Goal: Register for event/course

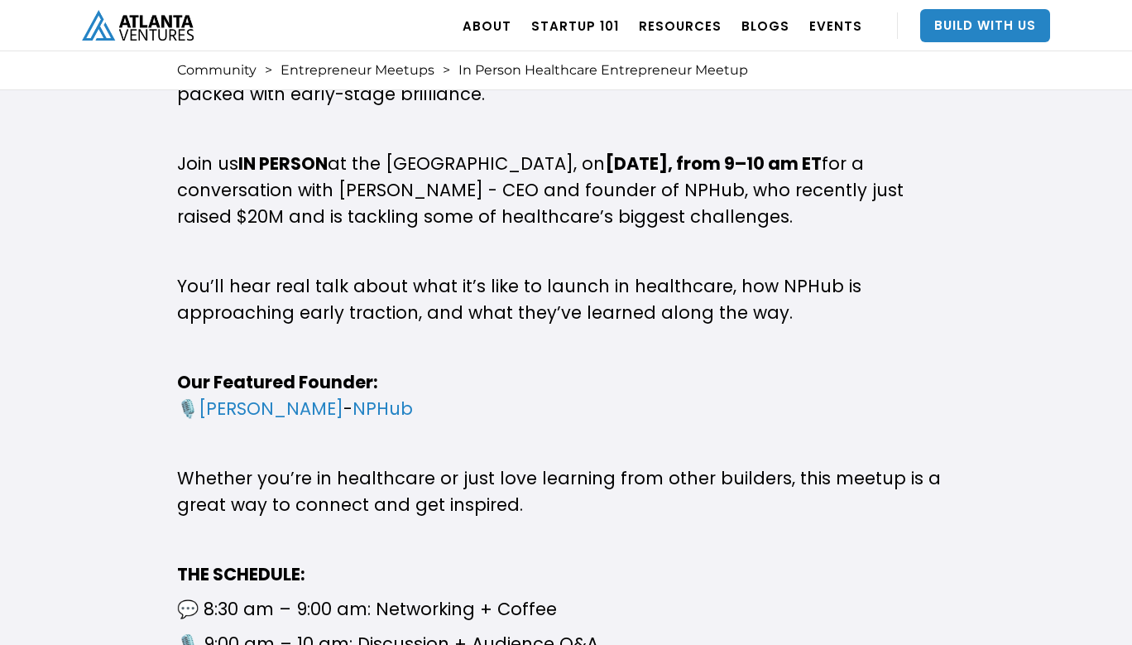
scroll to position [936, 0]
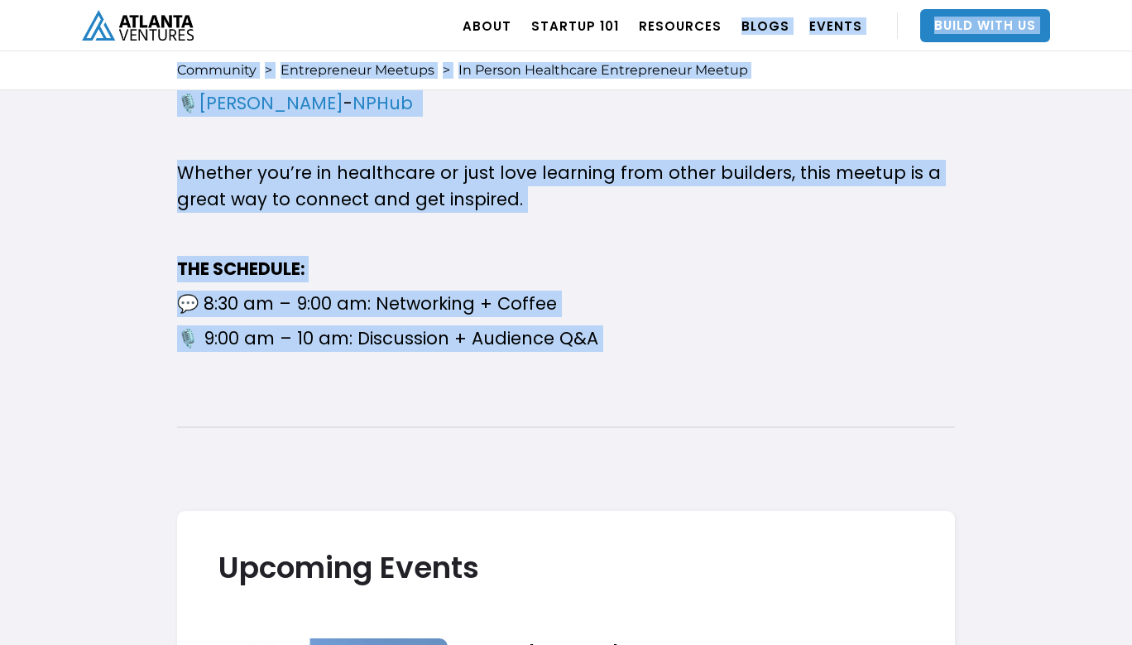
drag, startPoint x: 793, startPoint y: 365, endPoint x: 738, endPoint y: 16, distance: 353.4
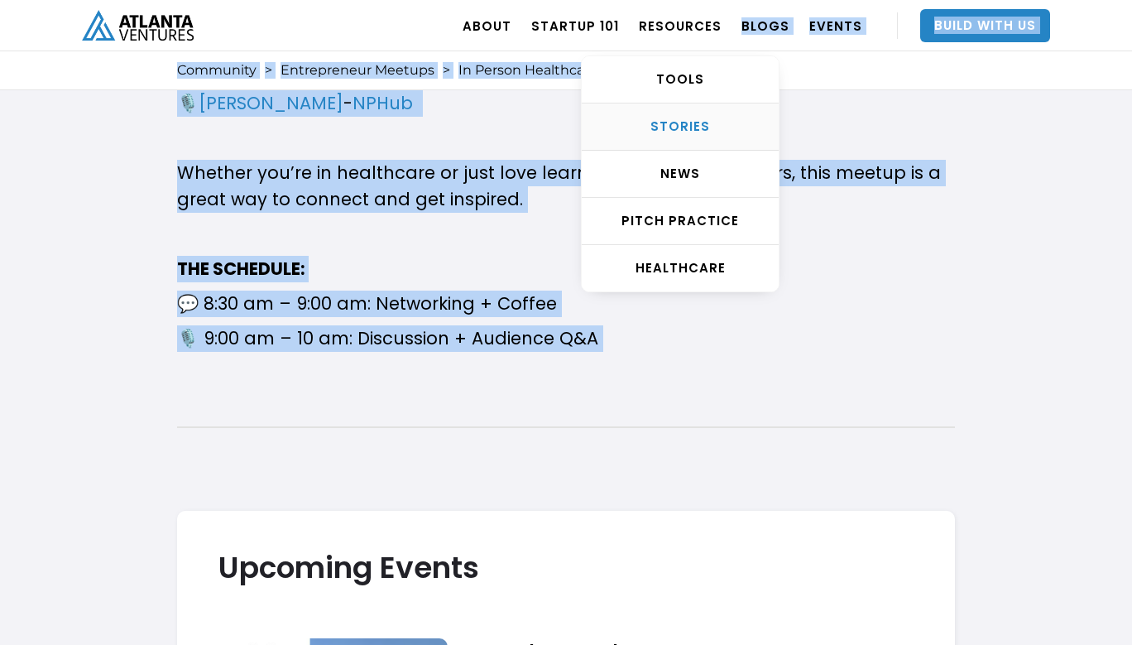
click at [720, 120] on div "STORIES" at bounding box center [680, 126] width 197 height 17
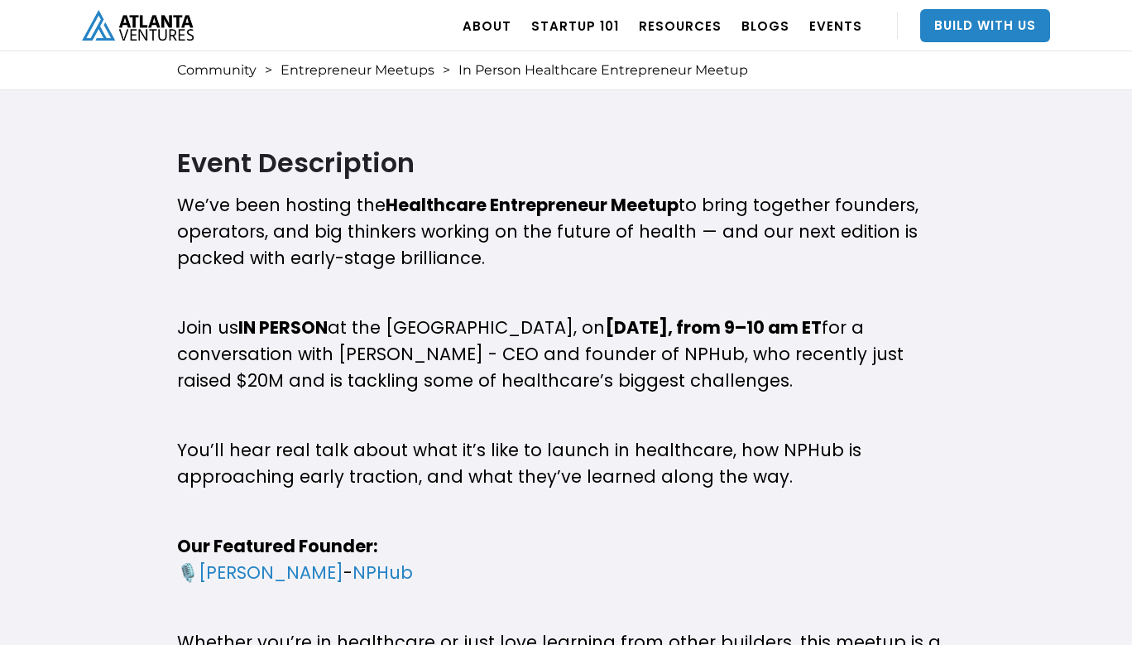
scroll to position [136, 0]
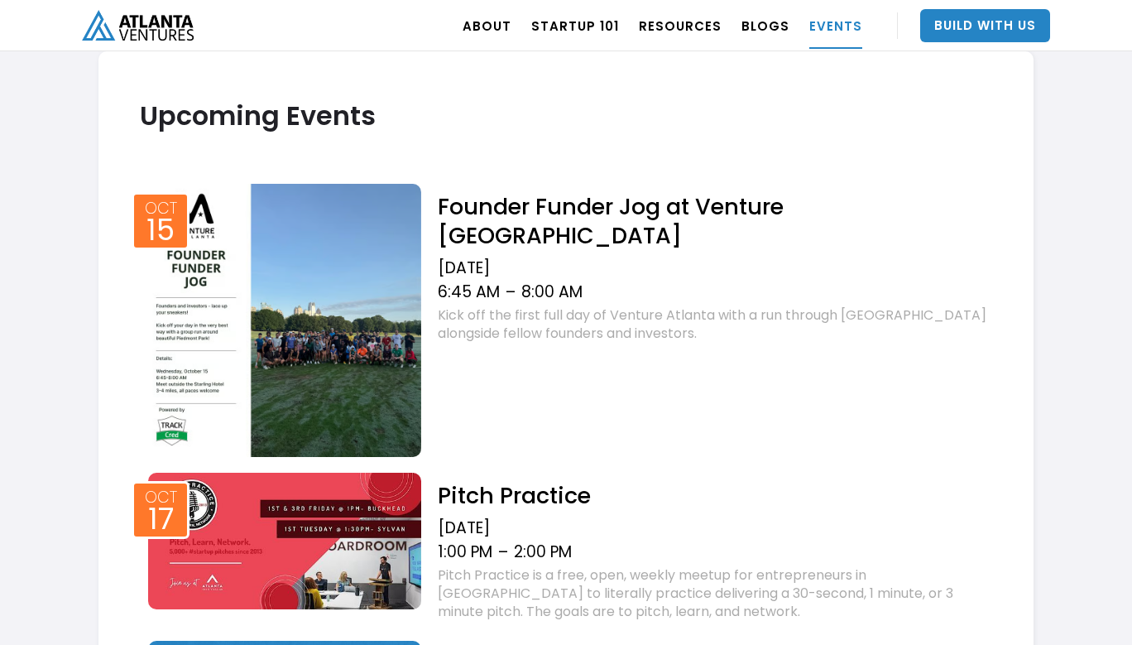
scroll to position [583, 0]
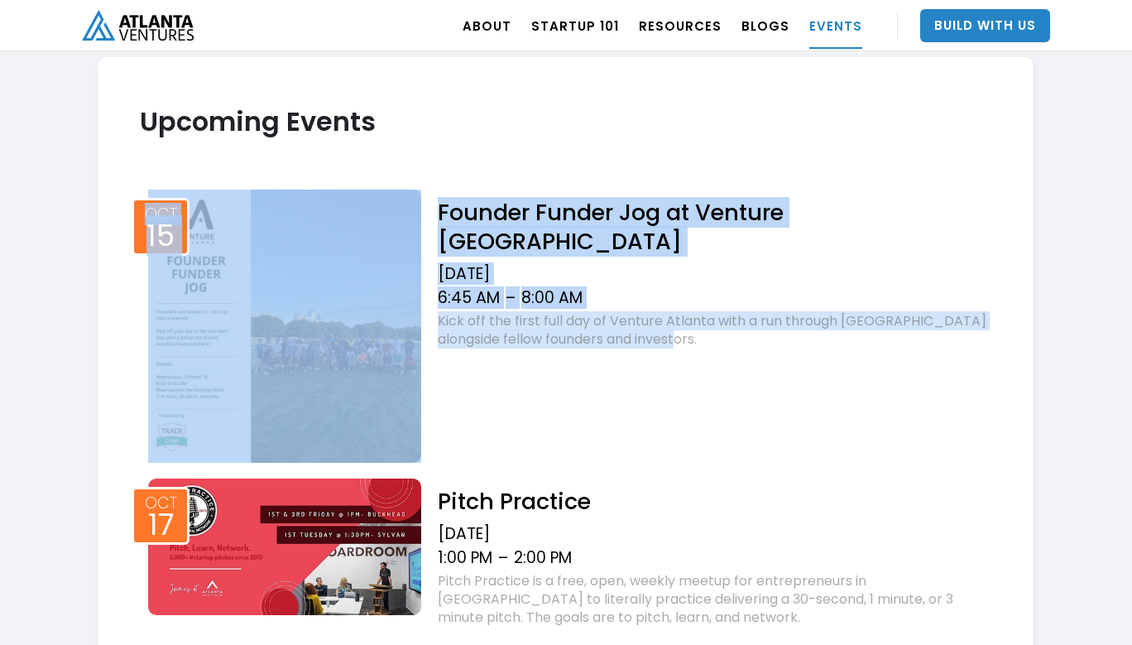
drag, startPoint x: 718, startPoint y: 123, endPoint x: 903, endPoint y: 381, distance: 317.3
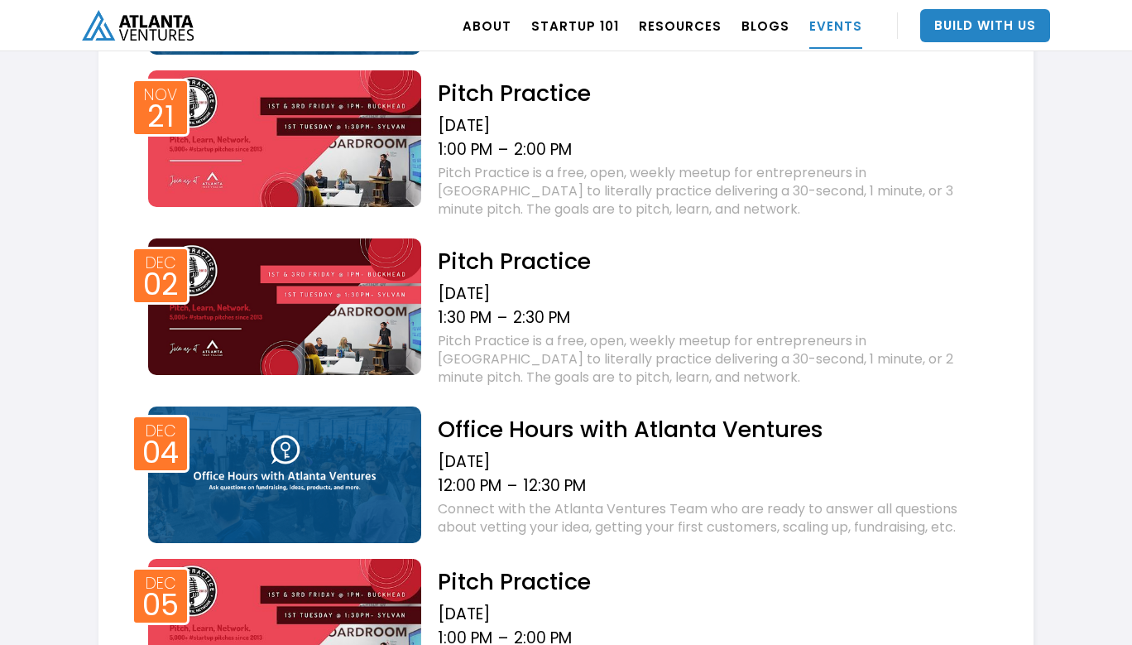
scroll to position [1916, 0]
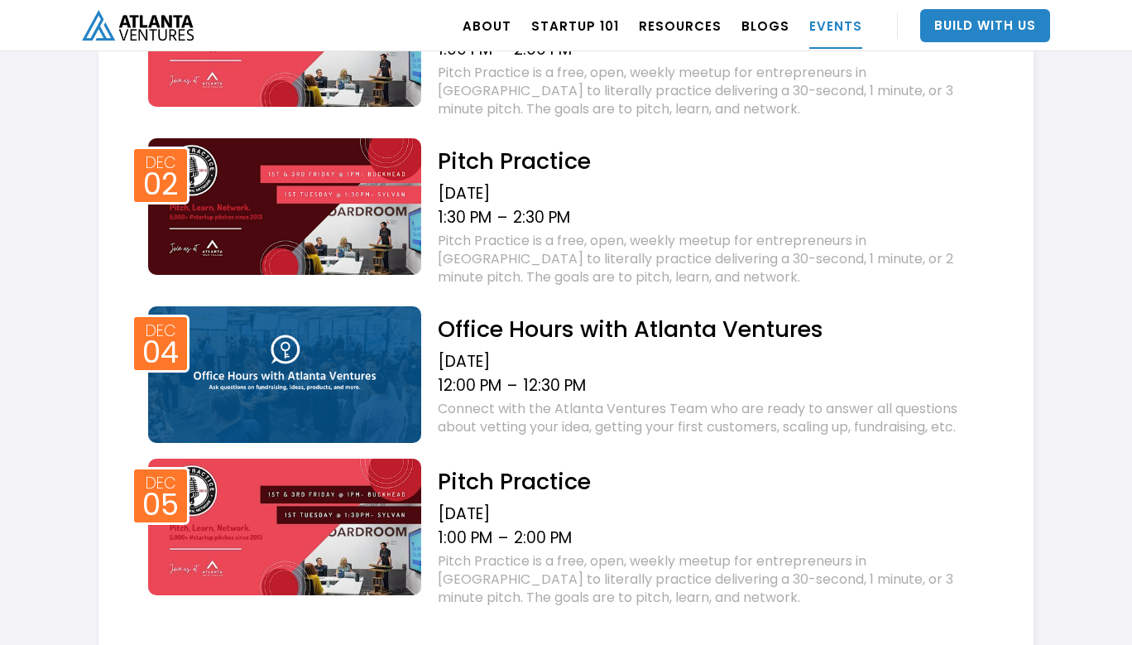
drag, startPoint x: 820, startPoint y: 266, endPoint x: 866, endPoint y: 378, distance: 120.9
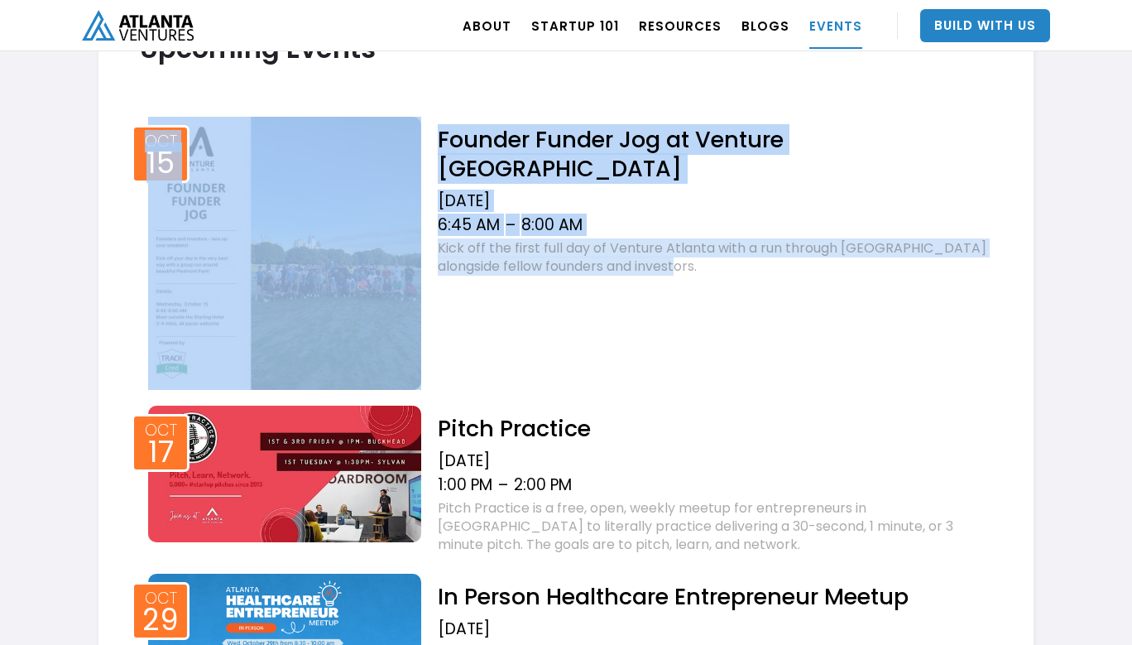
scroll to position [469, 0]
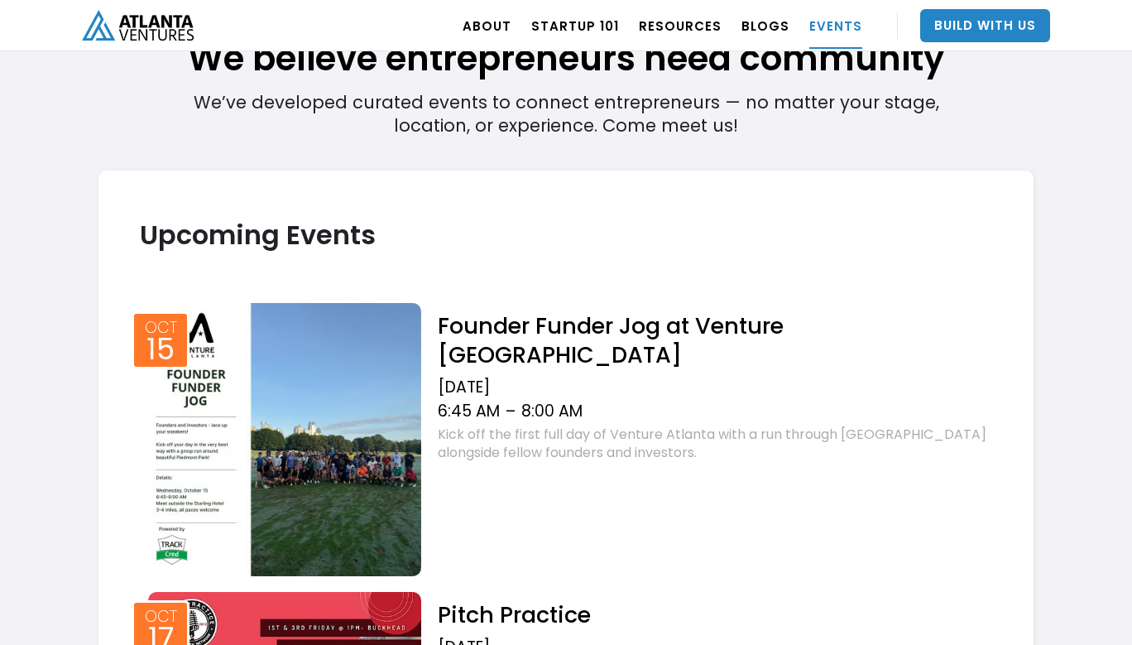
click at [109, 82] on h1 "We believe entrepreneurs need community" at bounding box center [565, 17] width 935 height 130
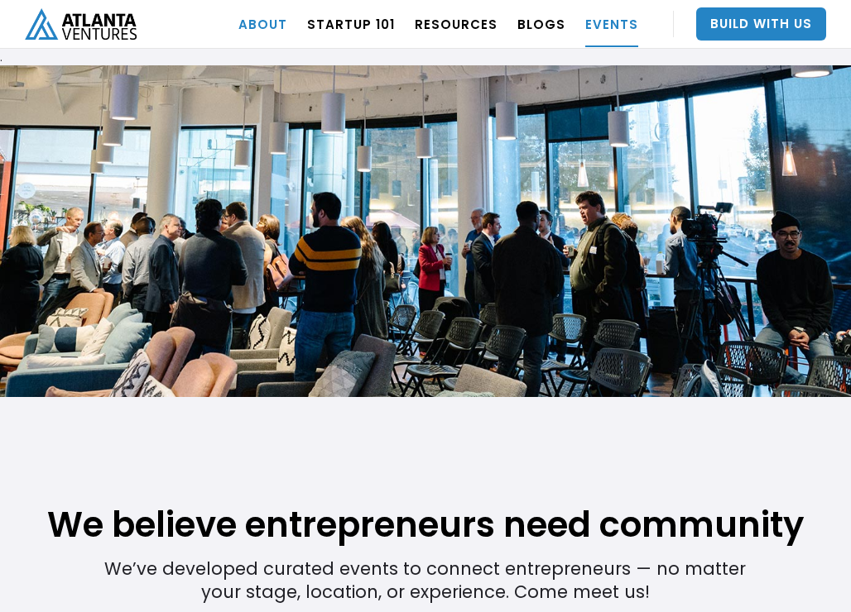
scroll to position [0, 0]
click at [102, 32] on img "home" at bounding box center [81, 23] width 112 height 31
